Goal: Information Seeking & Learning: Learn about a topic

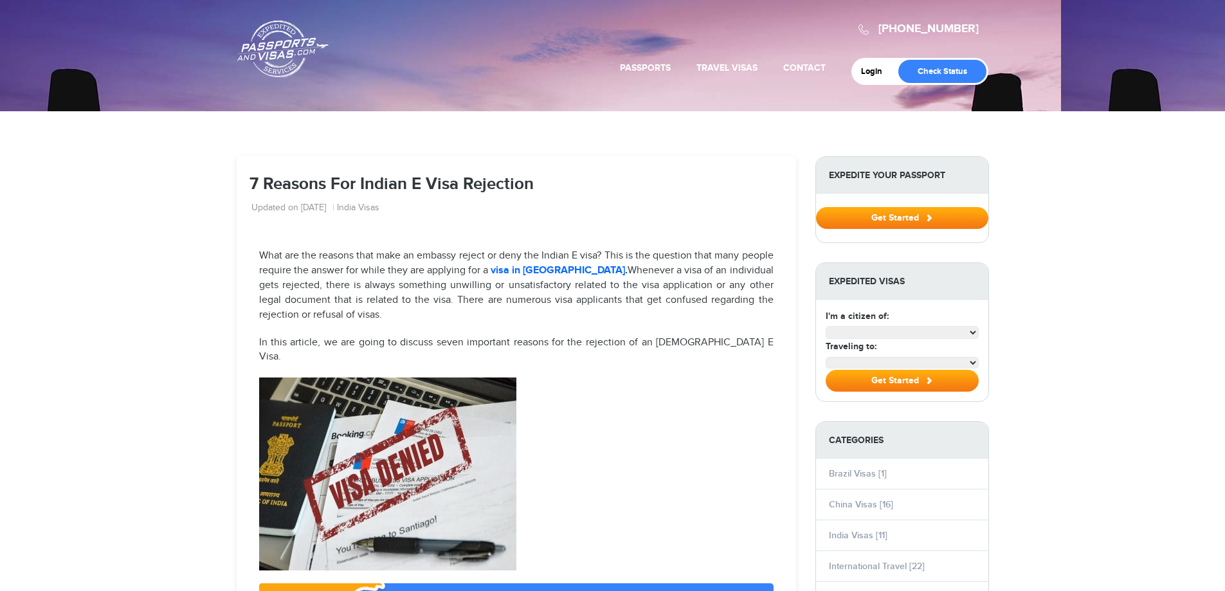
select select "**********"
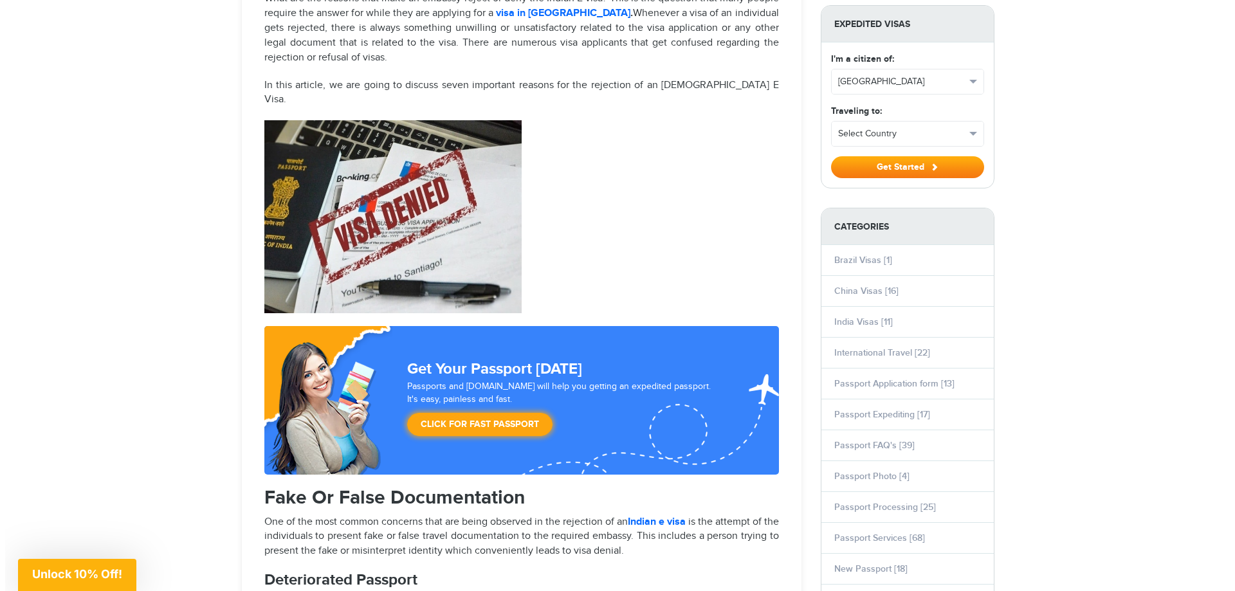
scroll to position [579, 0]
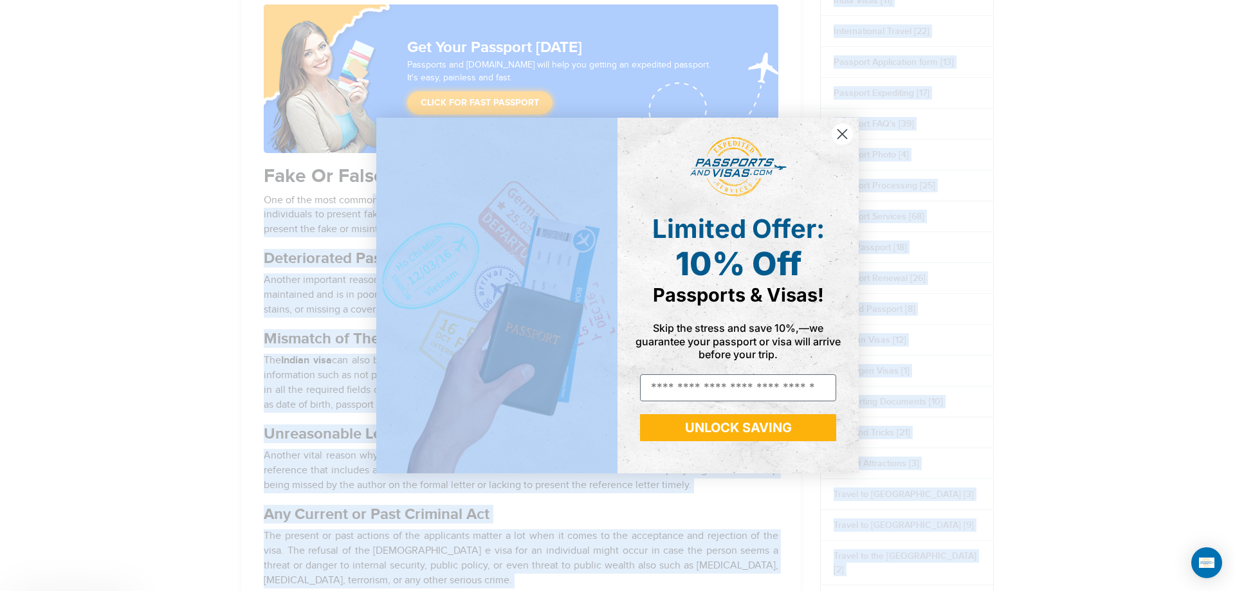
drag, startPoint x: 369, startPoint y: 185, endPoint x: 522, endPoint y: 193, distance: 153.9
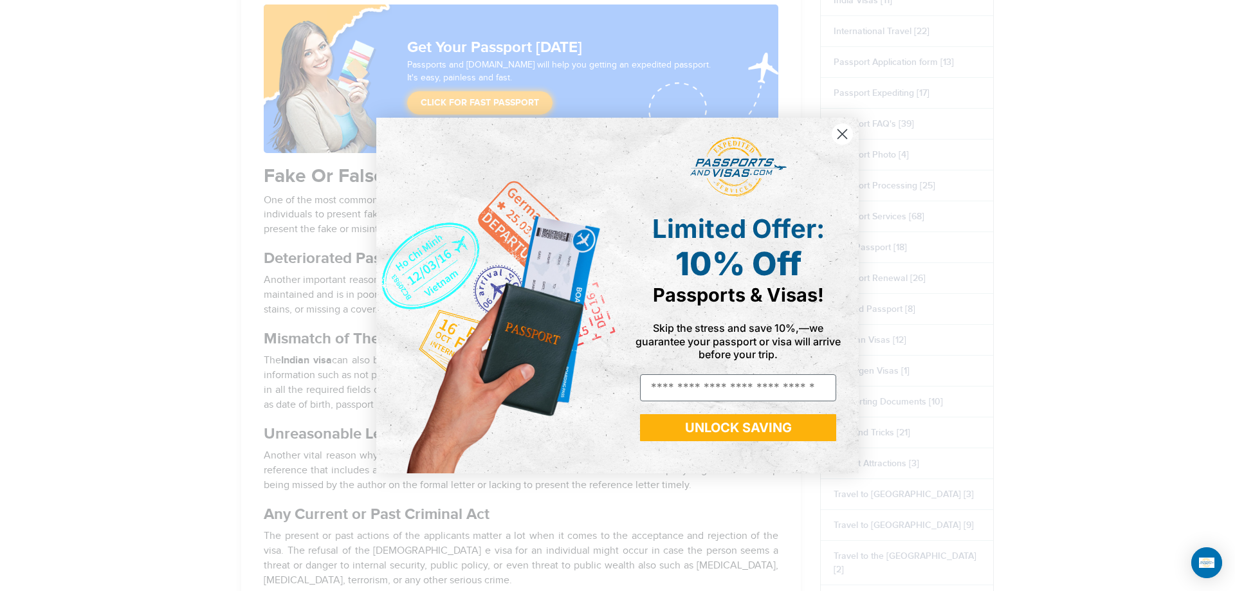
click at [838, 124] on circle "Close dialog" at bounding box center [842, 134] width 21 height 21
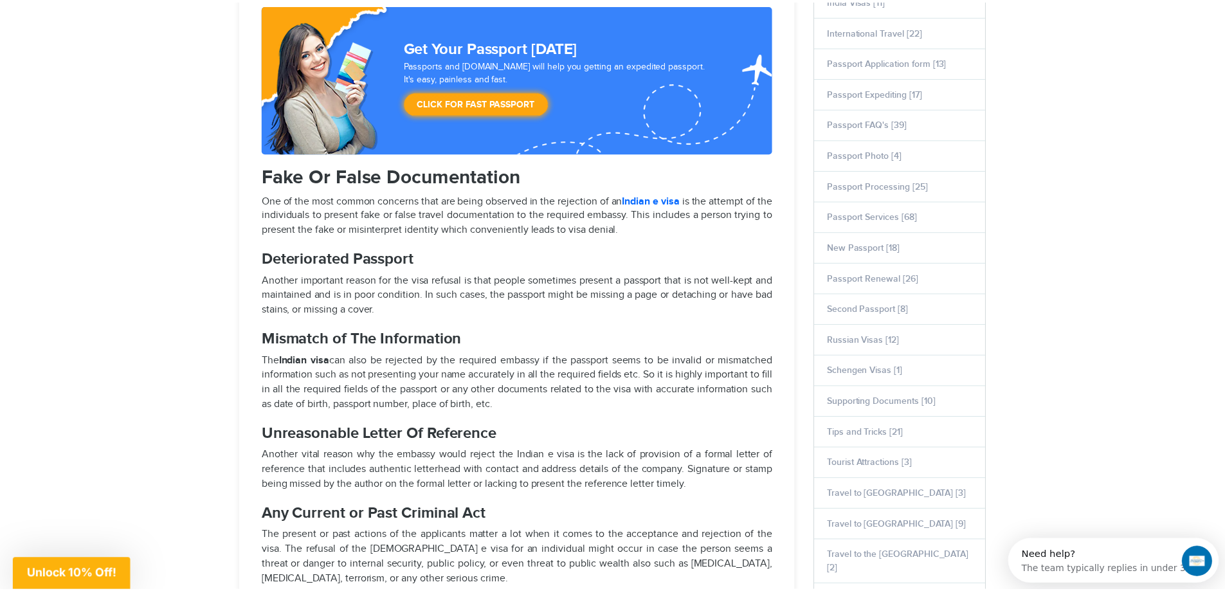
scroll to position [0, 0]
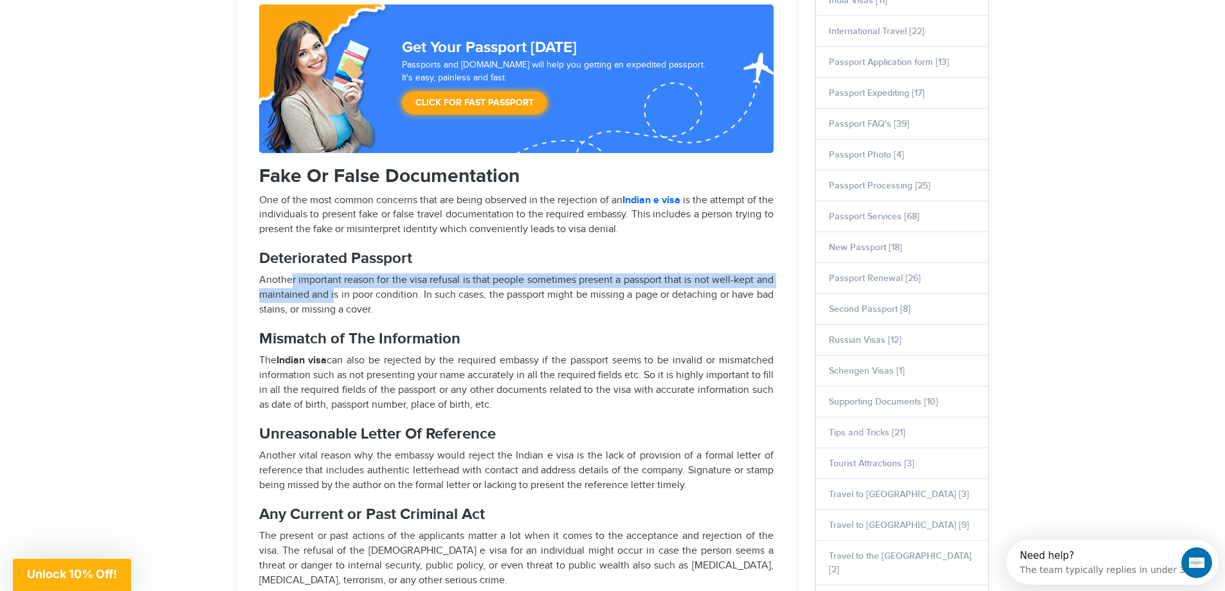
drag, startPoint x: 291, startPoint y: 263, endPoint x: 334, endPoint y: 279, distance: 45.4
click at [334, 279] on p "Another important reason for the visa refusal is that people sometimes present …" at bounding box center [516, 295] width 515 height 44
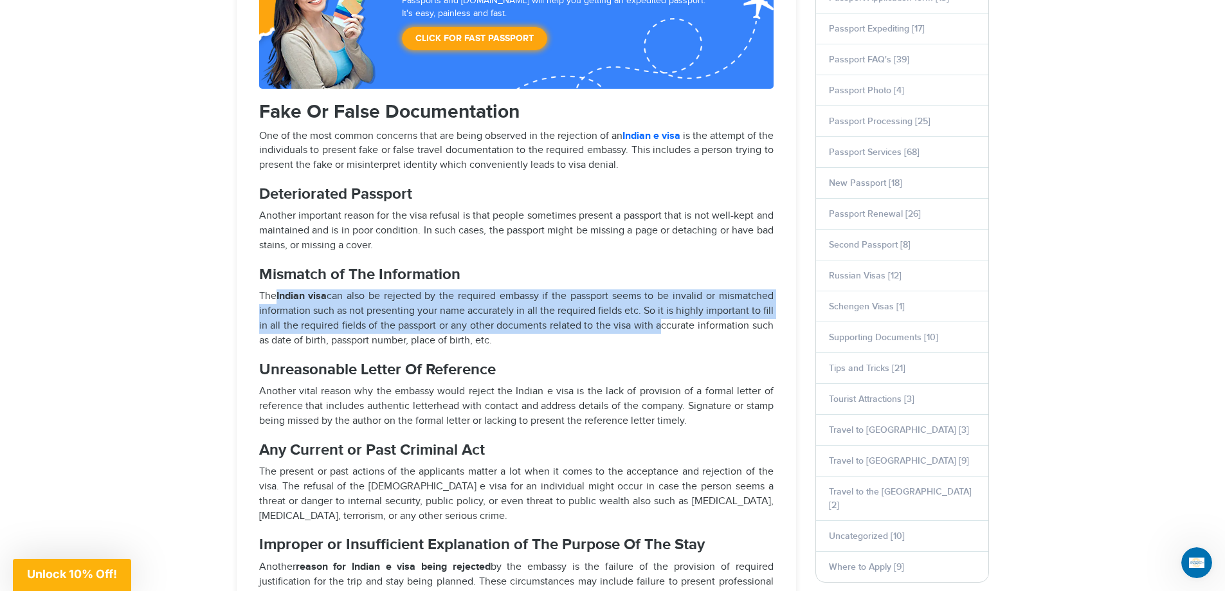
drag, startPoint x: 297, startPoint y: 283, endPoint x: 657, endPoint y: 314, distance: 361.6
click at [657, 314] on p "The Indian visa can also be rejected by the required embassy if the passport se…" at bounding box center [516, 318] width 515 height 59
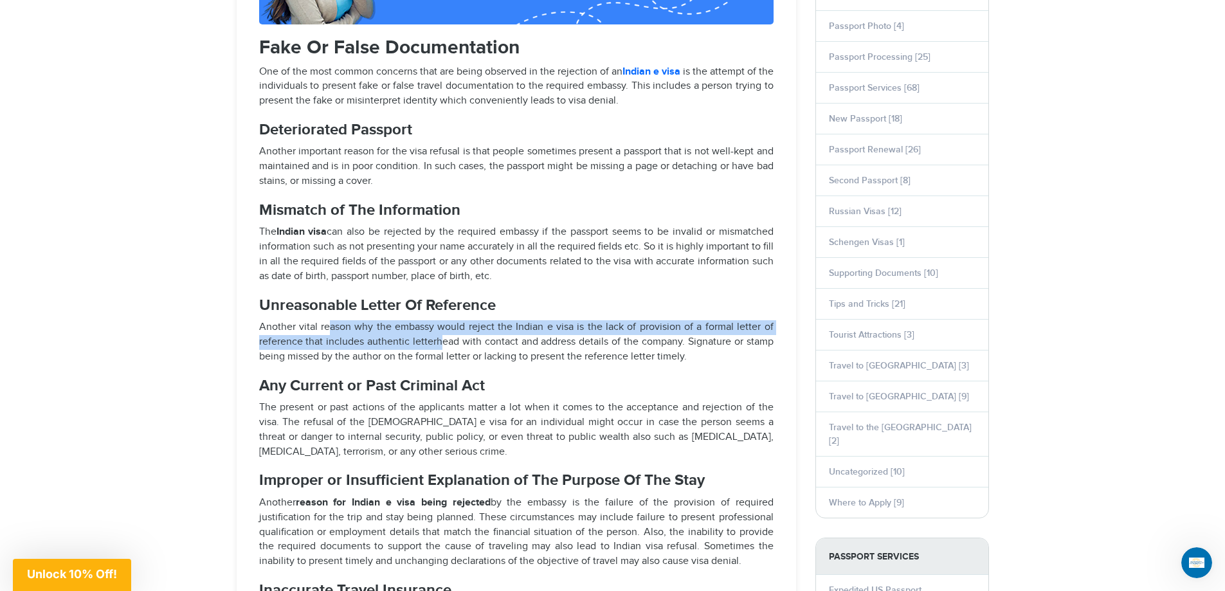
drag, startPoint x: 327, startPoint y: 312, endPoint x: 439, endPoint y: 334, distance: 114.0
click at [439, 334] on p "Another vital reason why the embassy would reject the Indian e visa is the lack…" at bounding box center [516, 342] width 515 height 44
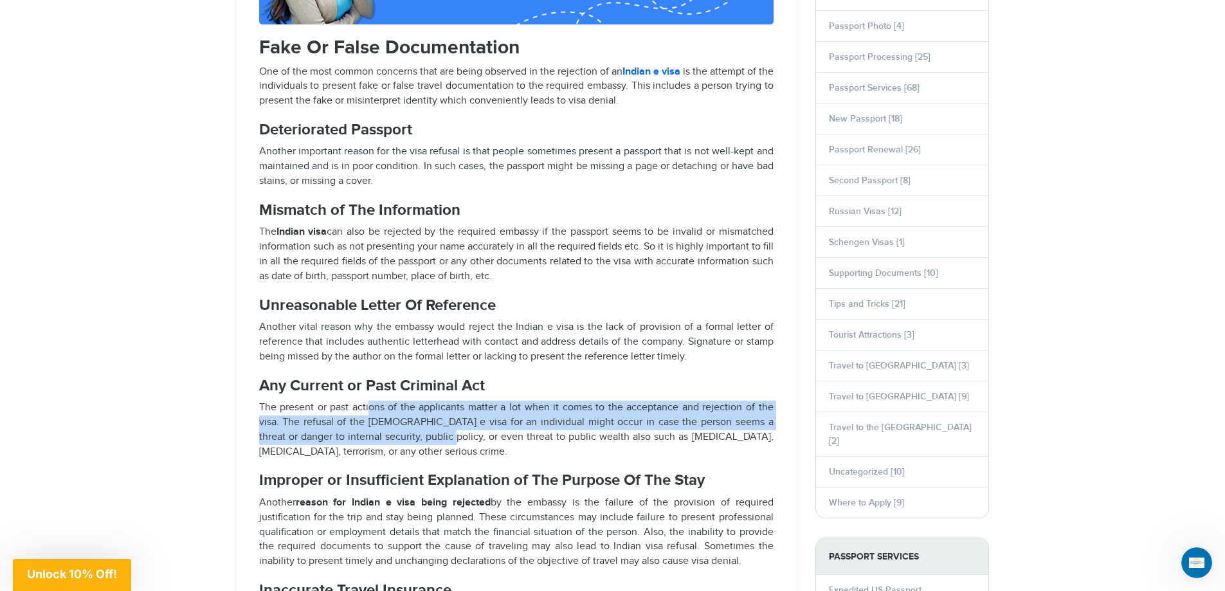
drag, startPoint x: 397, startPoint y: 405, endPoint x: 434, endPoint y: 410, distance: 37.7
click at [423, 420] on p "The present or past actions of the applicants matter a lot when it comes to the…" at bounding box center [516, 430] width 515 height 59
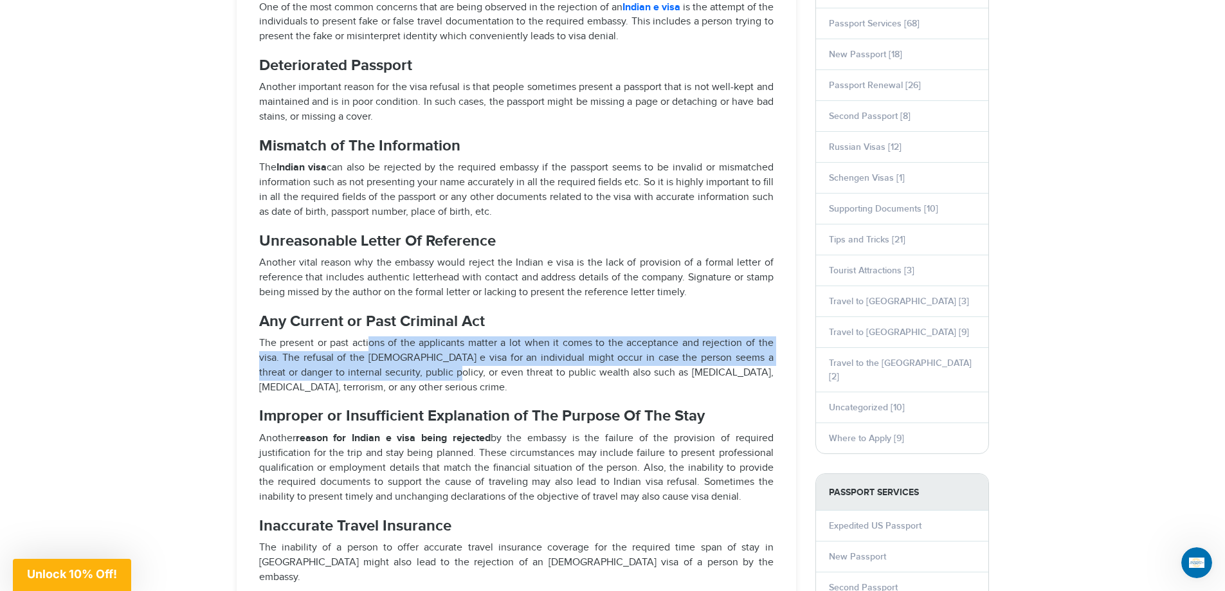
scroll to position [836, 0]
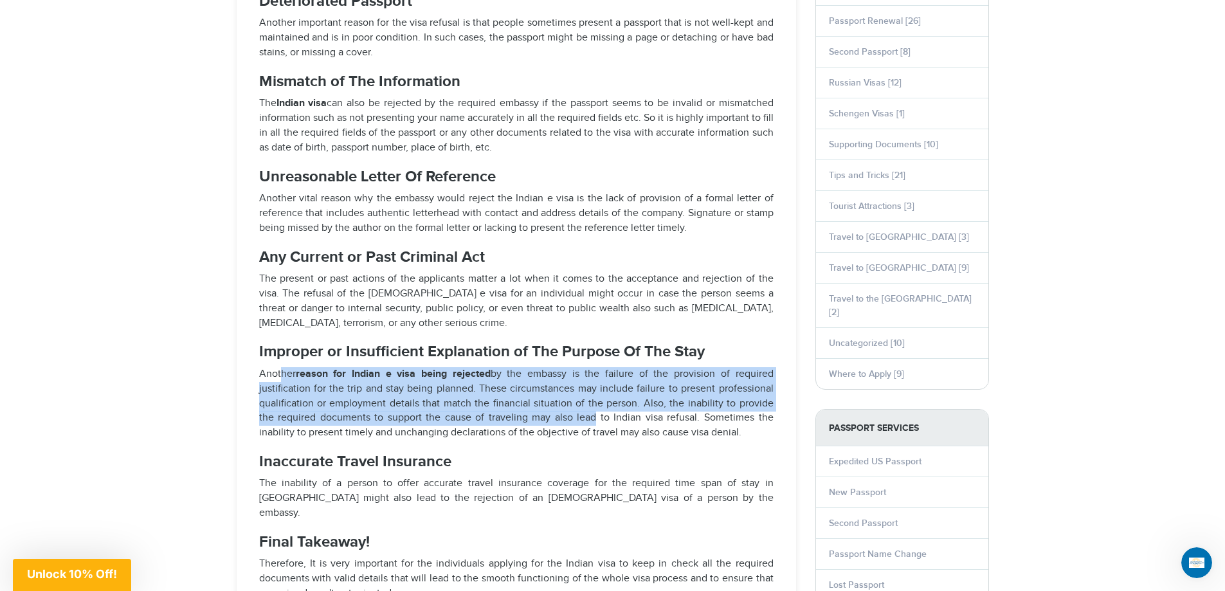
drag, startPoint x: 288, startPoint y: 360, endPoint x: 567, endPoint y: 408, distance: 283.3
click at [567, 408] on p "Another reason for Indian e visa being rejected by the embassy is the failure o…" at bounding box center [516, 403] width 515 height 73
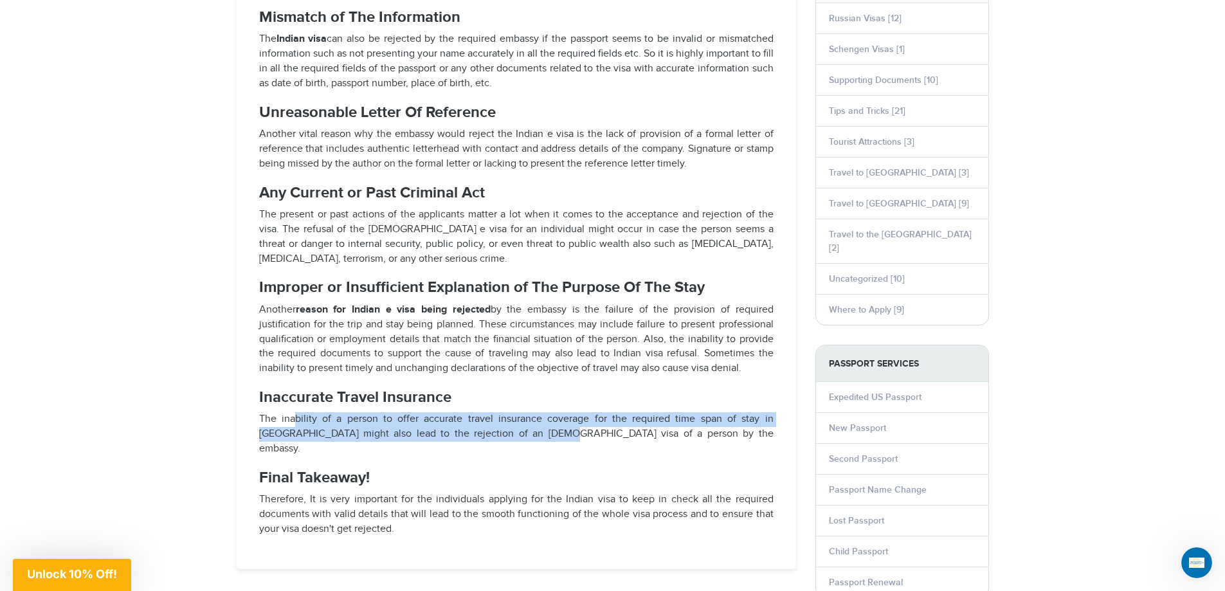
drag, startPoint x: 294, startPoint y: 404, endPoint x: 499, endPoint y: 416, distance: 204.9
click at [499, 416] on p "The inability of a person to offer accurate travel insurance coverage for the r…" at bounding box center [516, 434] width 515 height 44
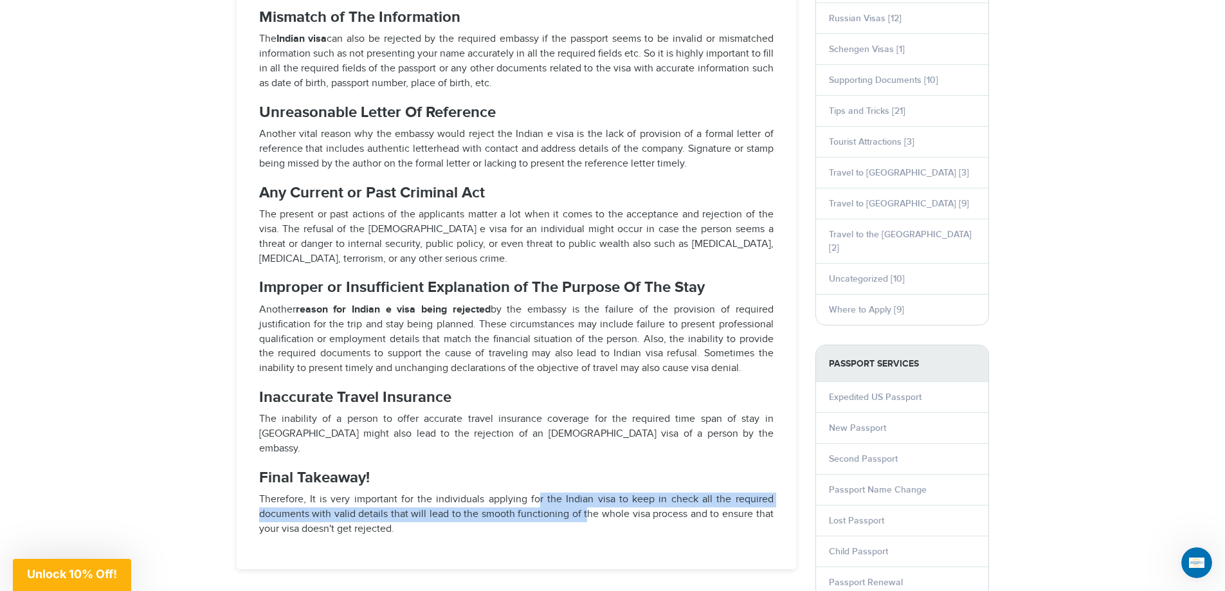
drag, startPoint x: 540, startPoint y: 465, endPoint x: 589, endPoint y: 481, distance: 51.3
click at [587, 493] on p "Therefore, It is very important for the individuals applying for the Indian vis…" at bounding box center [516, 515] width 515 height 44
